Goal: Obtain resource: Download file/media

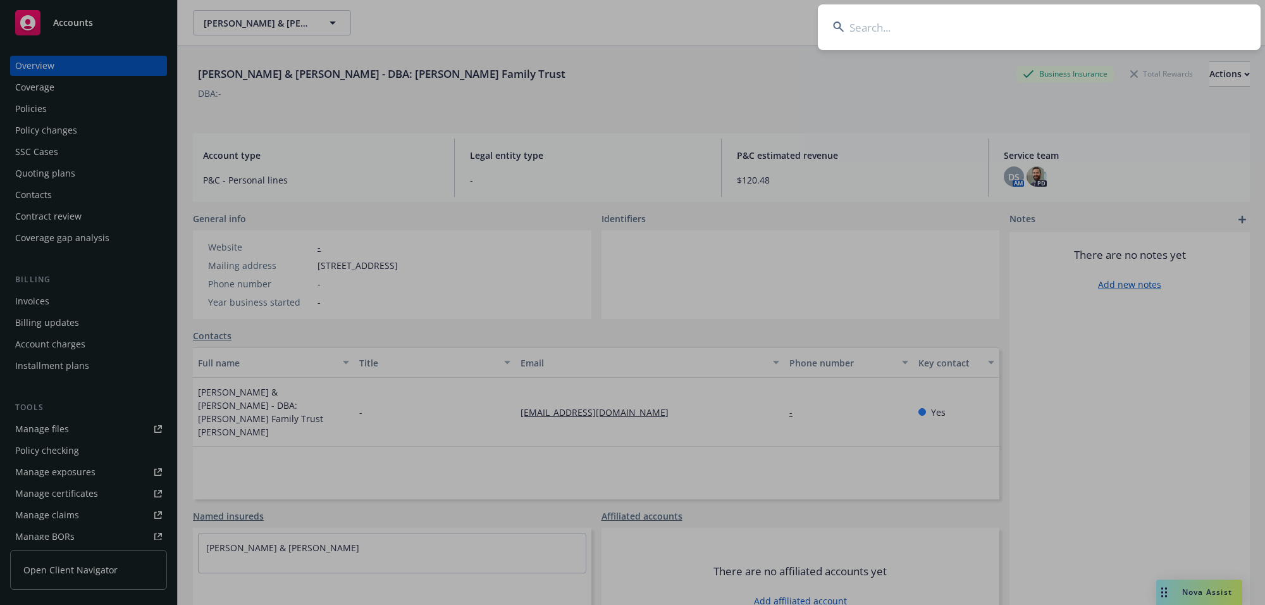
type input "[PERSON_NAME]"
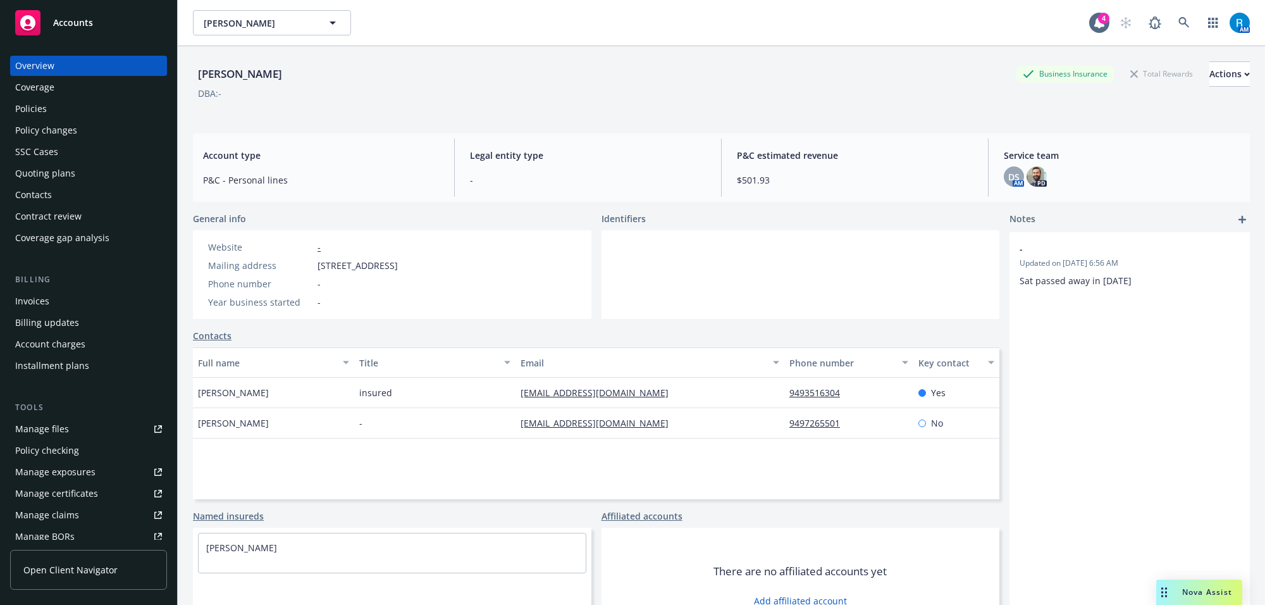
click at [101, 114] on div "Policies" at bounding box center [88, 109] width 147 height 20
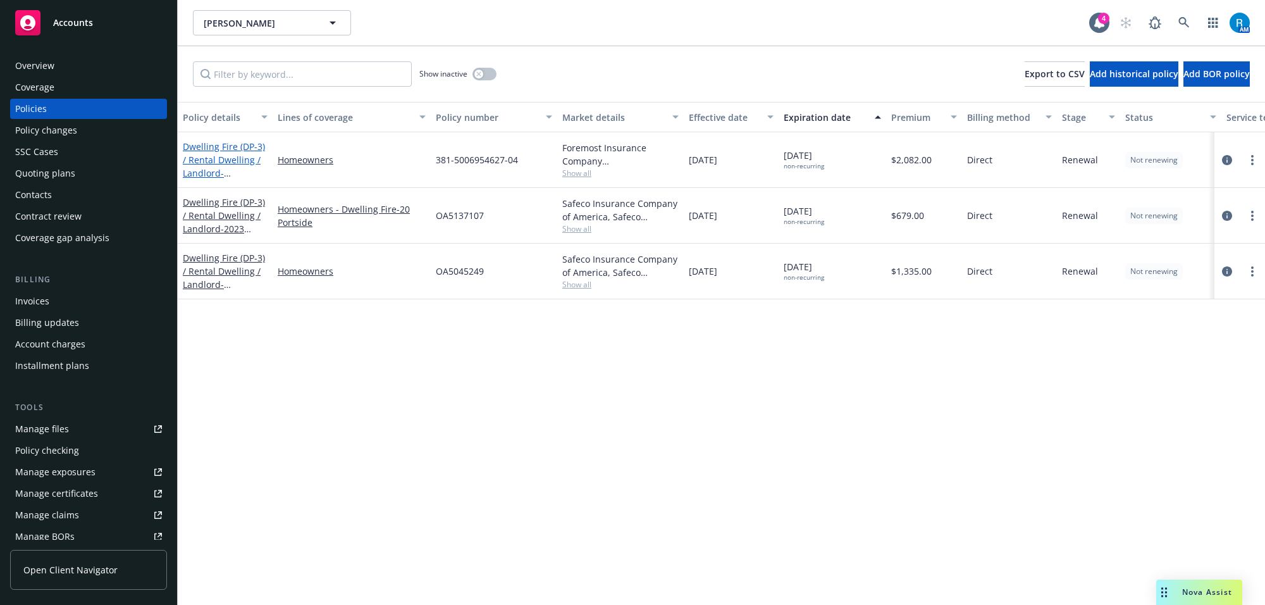
click at [206, 156] on link "Dwelling Fire (DP-3) / Rental Dwelling / Landlord - [STREET_ADDRESS]" at bounding box center [224, 166] width 82 height 52
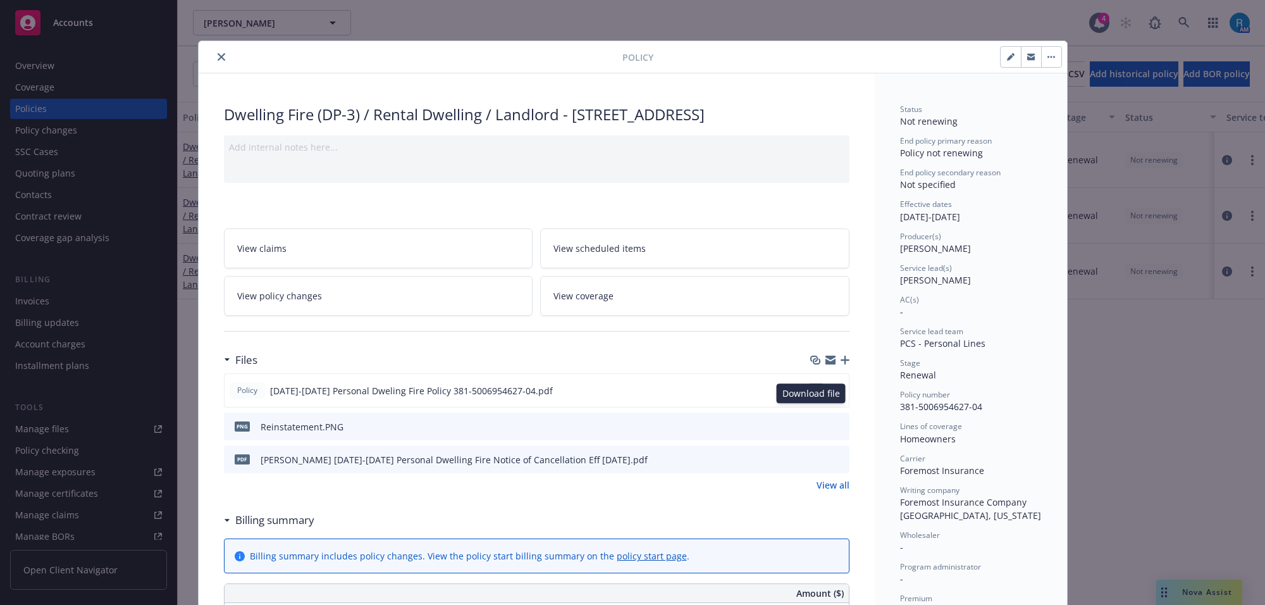
click at [813, 395] on icon "download file" at bounding box center [816, 390] width 10 height 10
drag, startPoint x: 215, startPoint y: 60, endPoint x: 201, endPoint y: 57, distance: 14.9
click at [218, 60] on icon "close" at bounding box center [222, 57] width 8 height 8
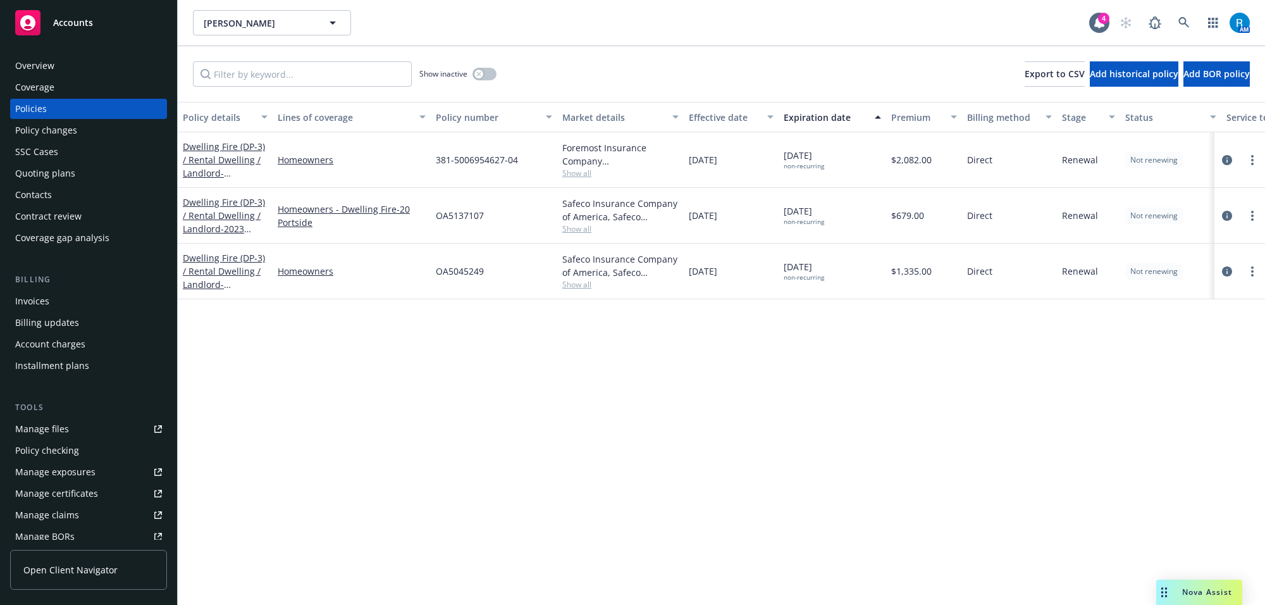
click at [80, 63] on div "Overview" at bounding box center [88, 66] width 147 height 20
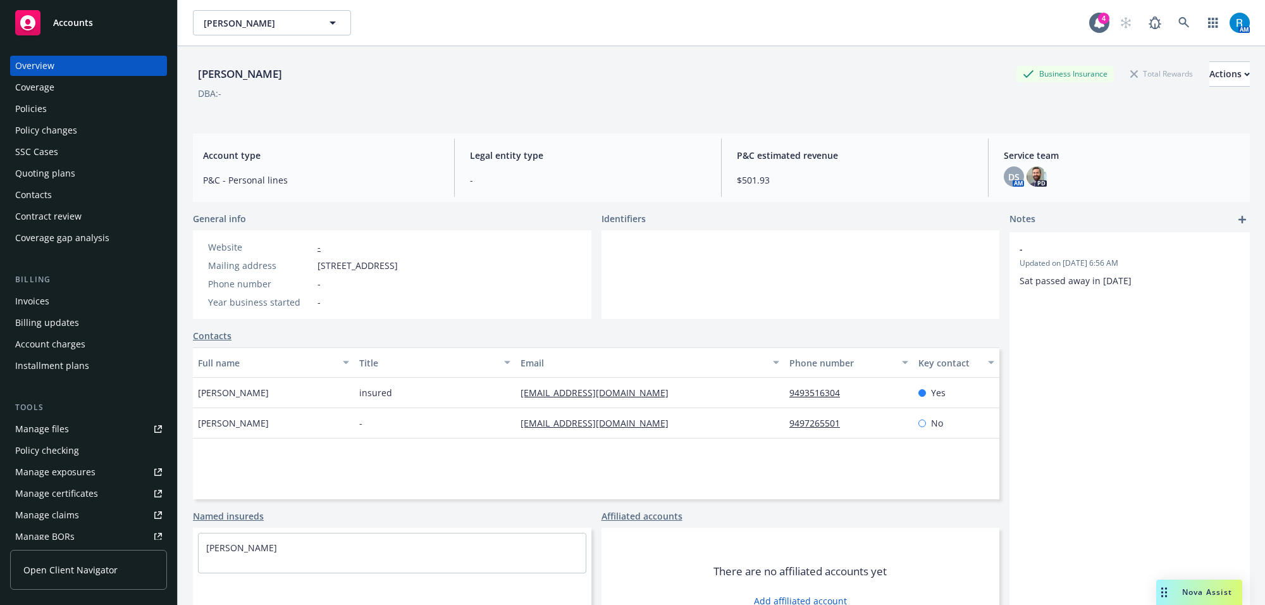
click at [62, 104] on div "Policies" at bounding box center [88, 109] width 147 height 20
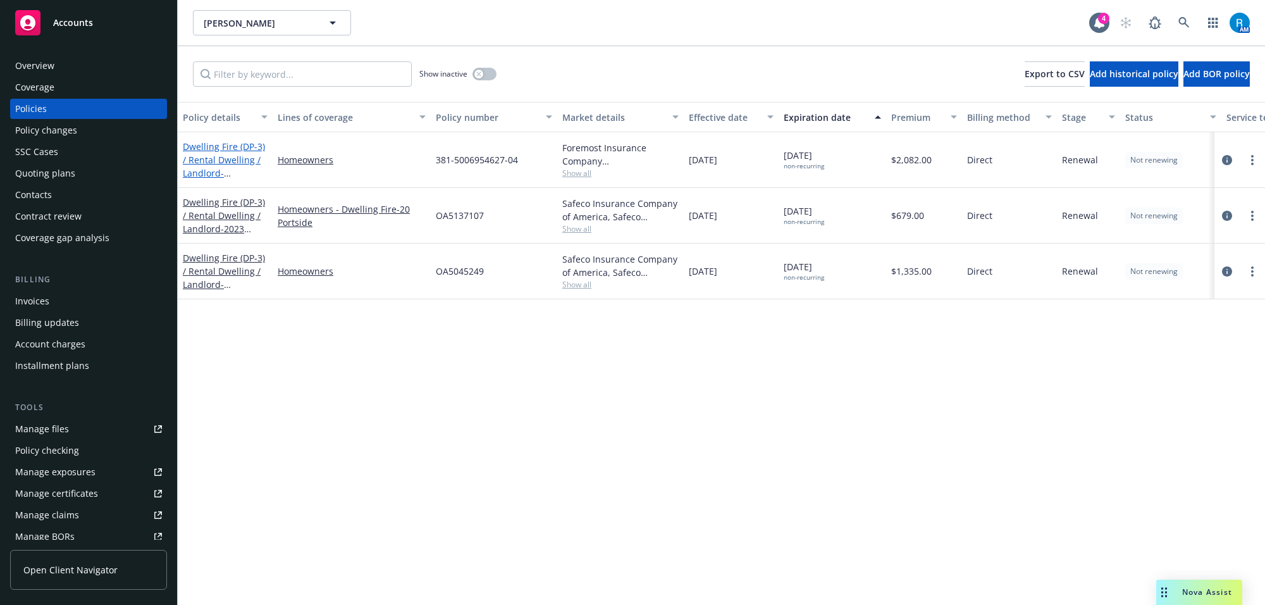
click at [223, 158] on link "Dwelling Fire (DP-3) / Rental Dwelling / Landlord - [STREET_ADDRESS]" at bounding box center [224, 166] width 82 height 52
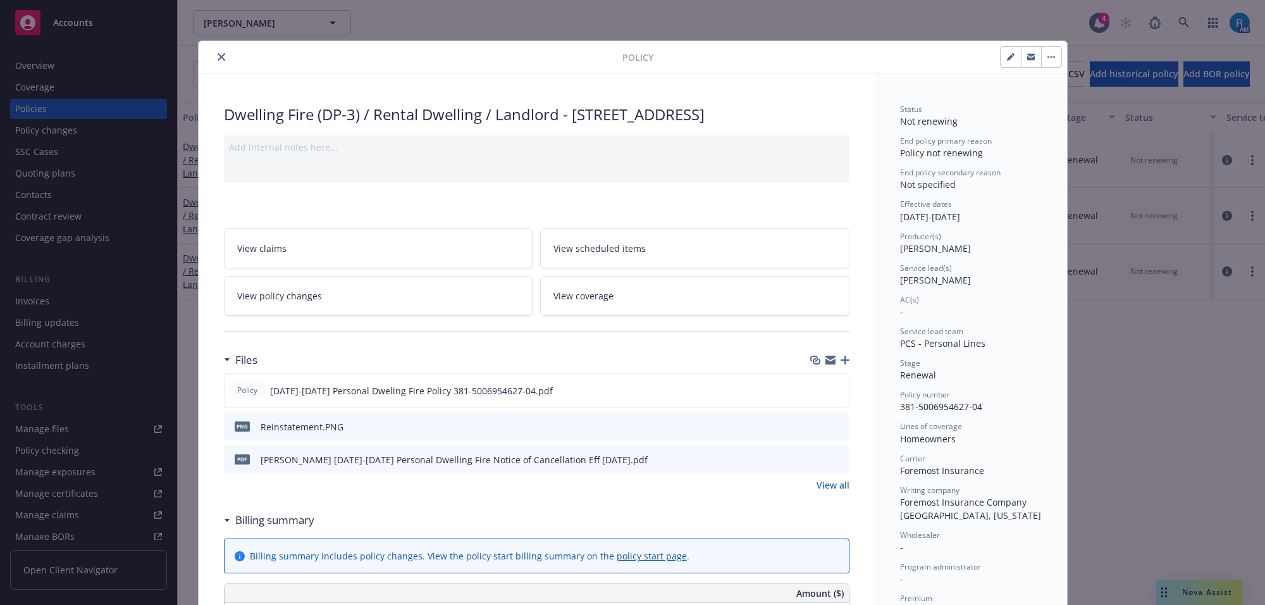
click at [216, 62] on button "close" at bounding box center [221, 56] width 15 height 15
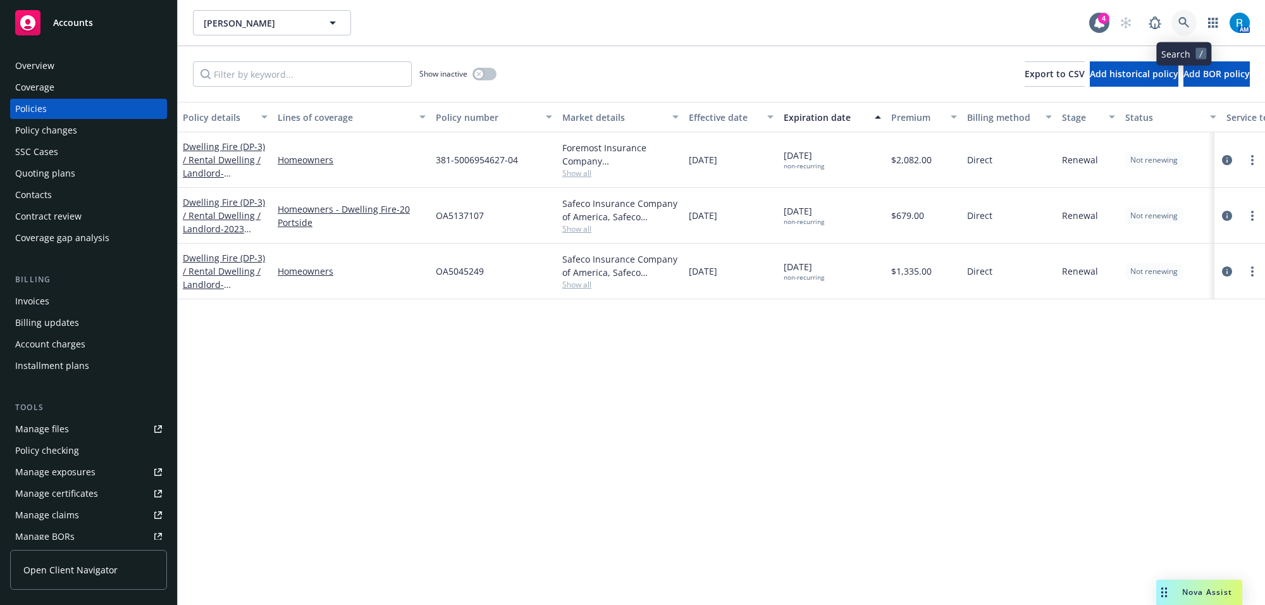
click at [1184, 14] on link at bounding box center [1183, 22] width 25 height 25
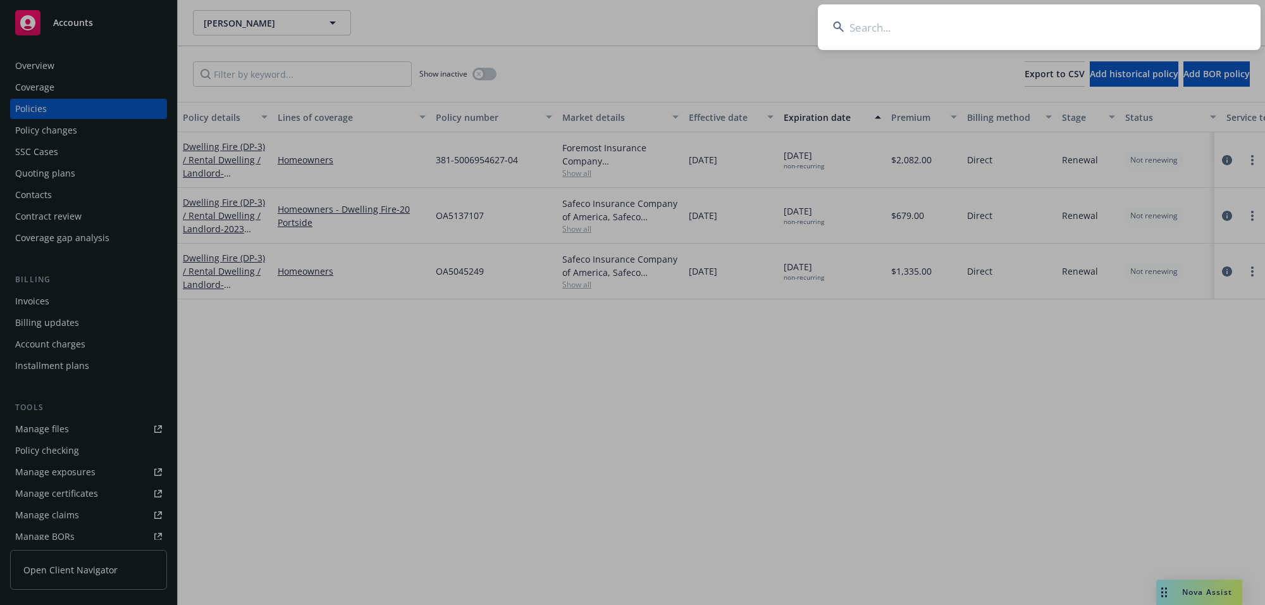
type input "[PERSON_NAME] & [PERSON_NAME]"
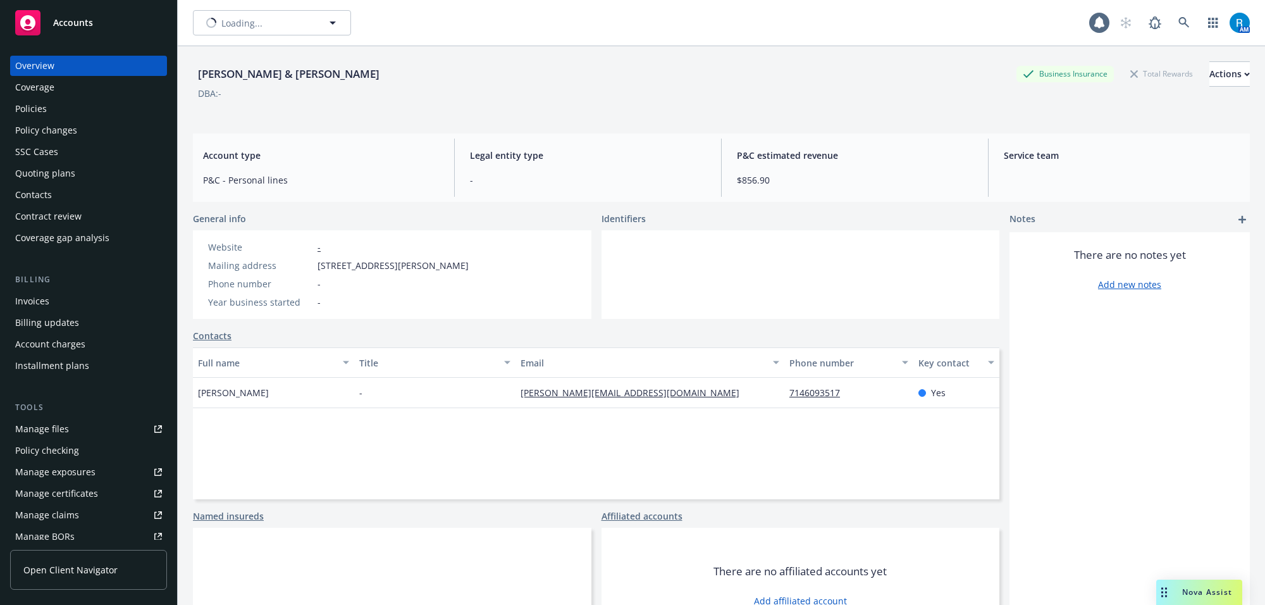
click at [27, 102] on div "Policies" at bounding box center [31, 109] width 32 height 20
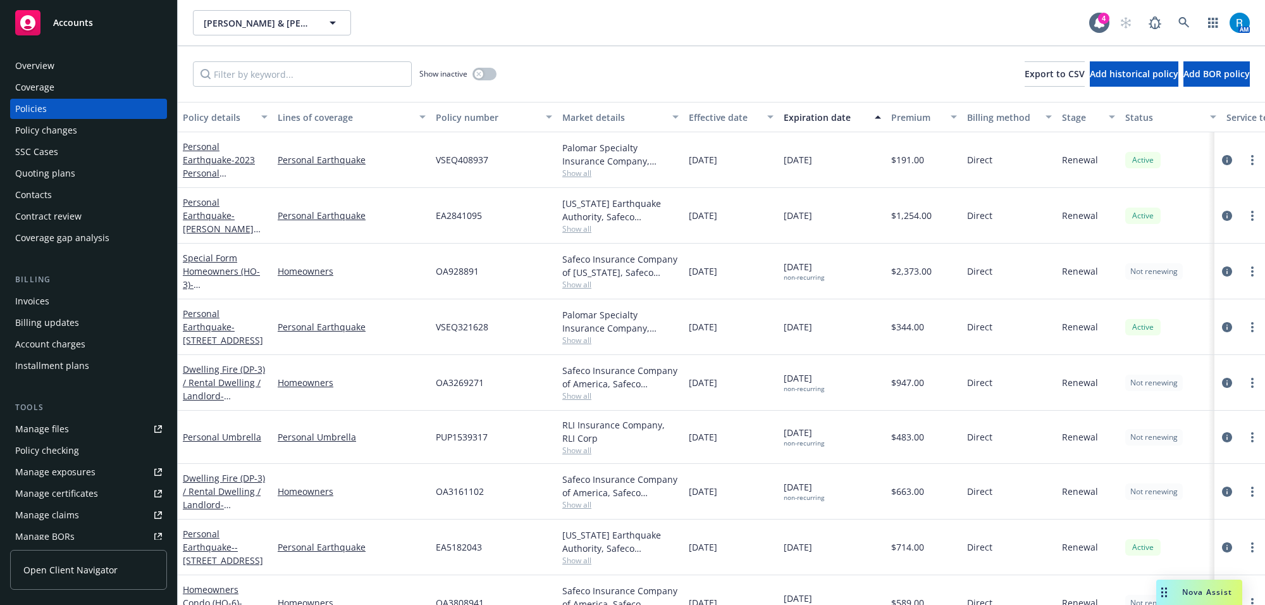
click at [203, 388] on div "Dwelling Fire (DP-3) / Rental Dwelling / Landlord - [STREET_ADDRESS]-5571" at bounding box center [225, 382] width 85 height 40
click at [214, 384] on link "Dwelling Fire (DP-3) / Rental Dwelling / Landlord - [STREET_ADDRESS]-5571" at bounding box center [224, 389] width 82 height 52
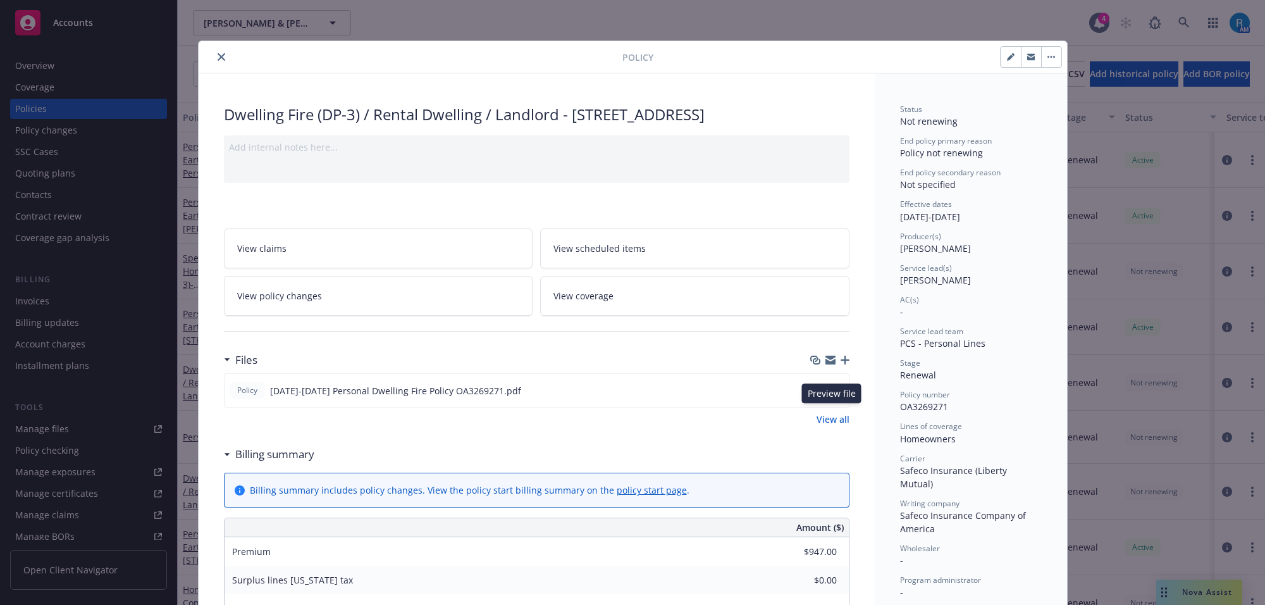
click at [832, 394] on icon "preview file" at bounding box center [836, 389] width 11 height 9
